Goal: Transaction & Acquisition: Purchase product/service

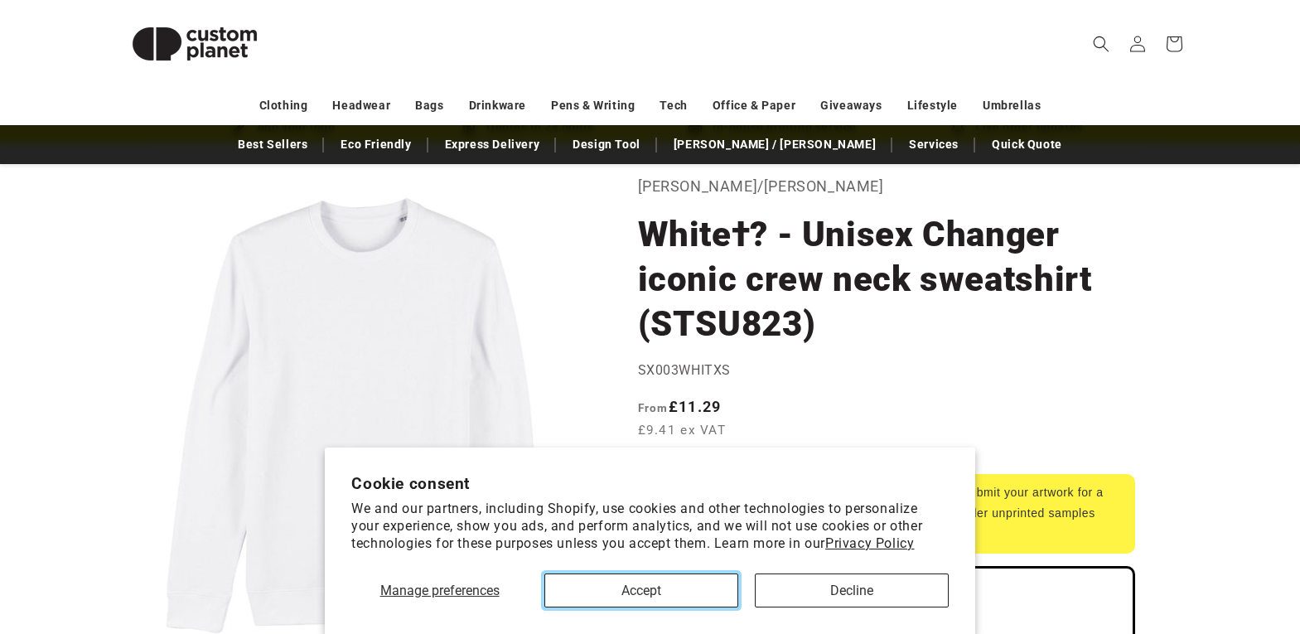
click at [643, 588] on button "Accept" at bounding box center [641, 590] width 194 height 34
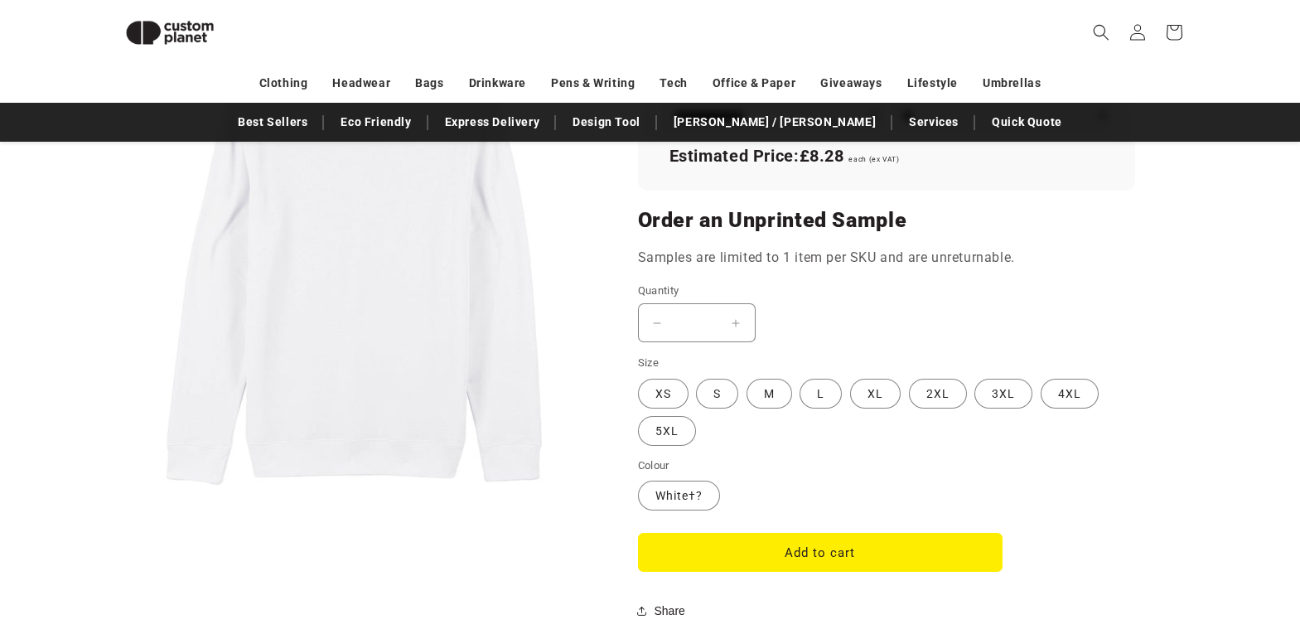
scroll to position [1303, 0]
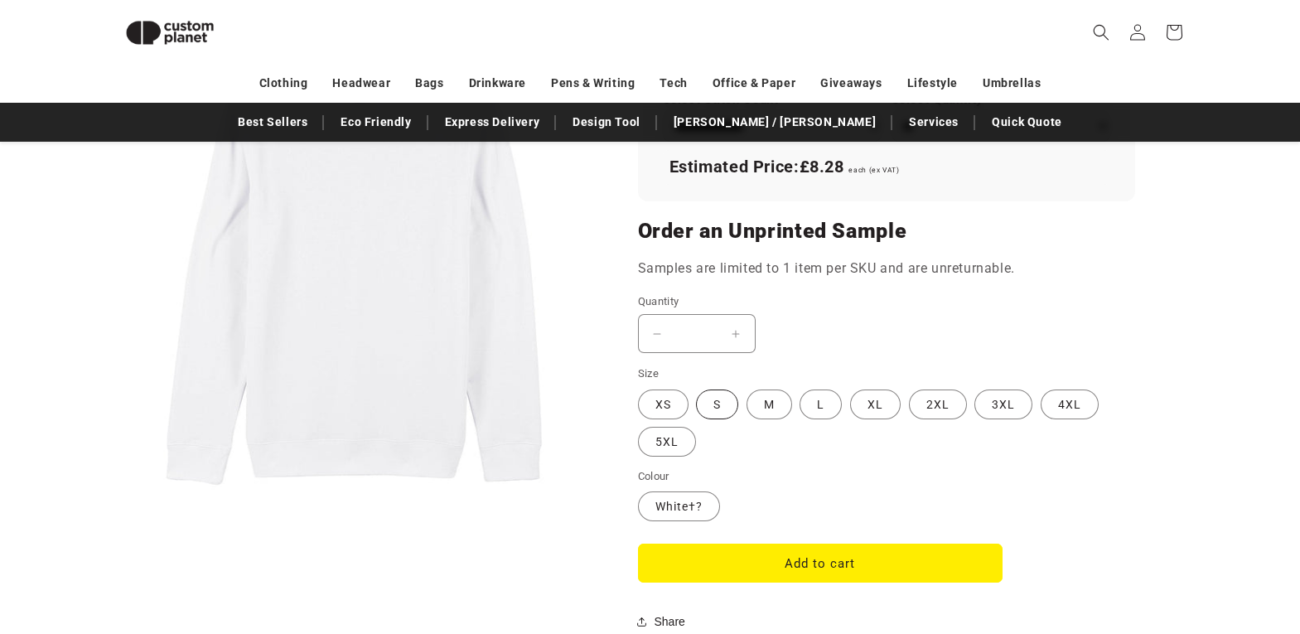
click at [698, 404] on label "S Variant sold out or unavailable" at bounding box center [717, 404] width 42 height 30
click at [770, 407] on label "M Variant sold out or unavailable" at bounding box center [770, 404] width 46 height 30
click at [819, 409] on label "L Variant sold out or unavailable" at bounding box center [821, 404] width 42 height 30
click at [875, 410] on label "XL Variant sold out or unavailable" at bounding box center [875, 404] width 51 height 30
click at [936, 410] on label "2XL Variant sold out or unavailable" at bounding box center [938, 404] width 58 height 30
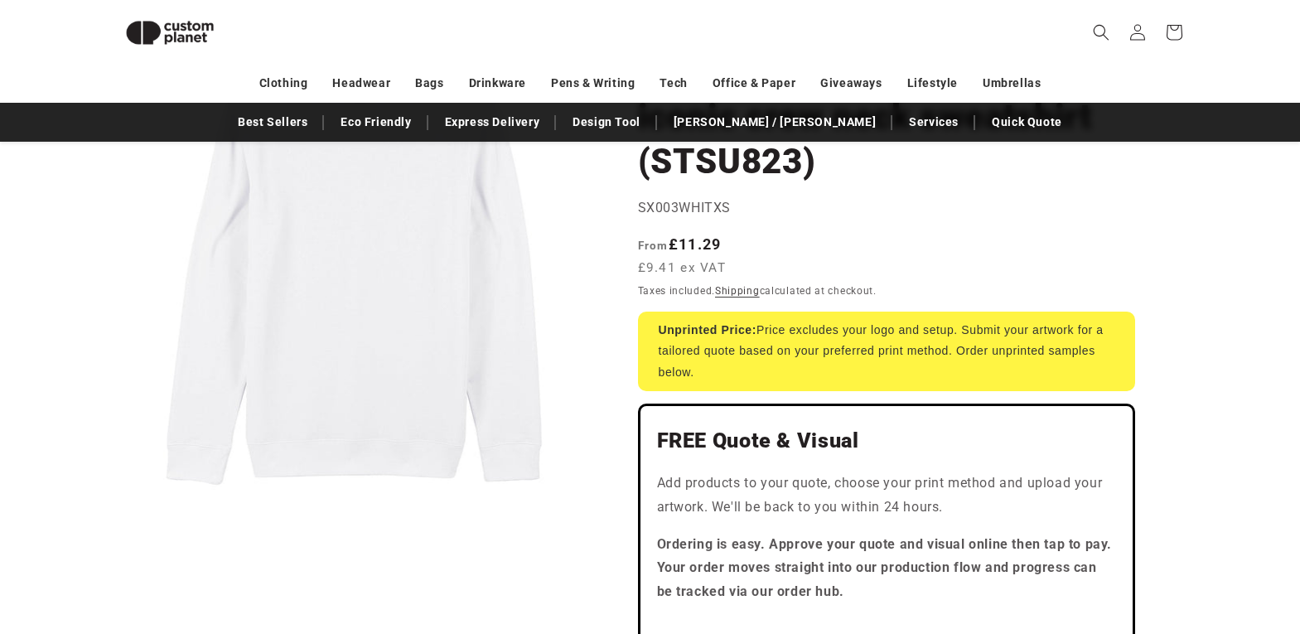
scroll to position [226, 0]
